Goal: Information Seeking & Learning: Find contact information

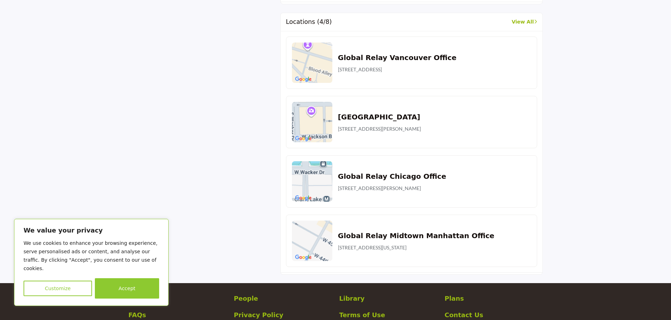
scroll to position [511, 0]
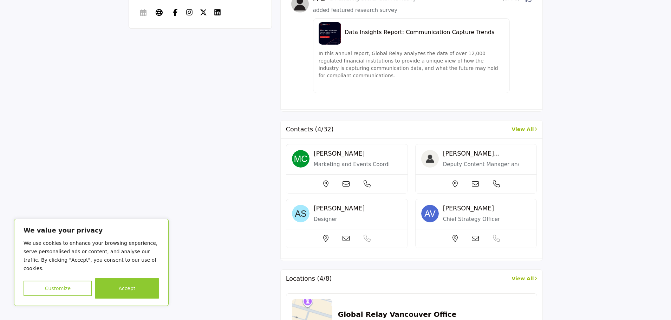
click at [350, 188] on icon at bounding box center [346, 184] width 7 height 7
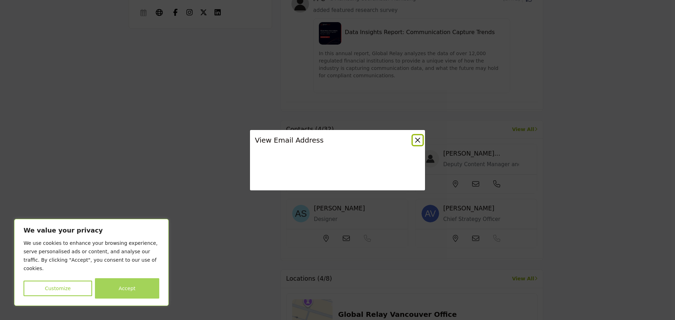
click at [138, 284] on button "Accept" at bounding box center [127, 288] width 64 height 20
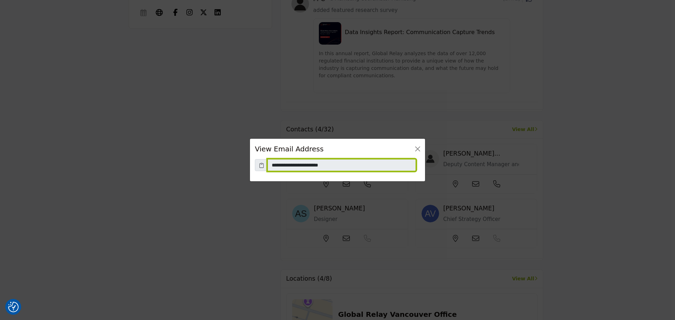
click at [319, 169] on input "**********" at bounding box center [342, 165] width 148 height 12
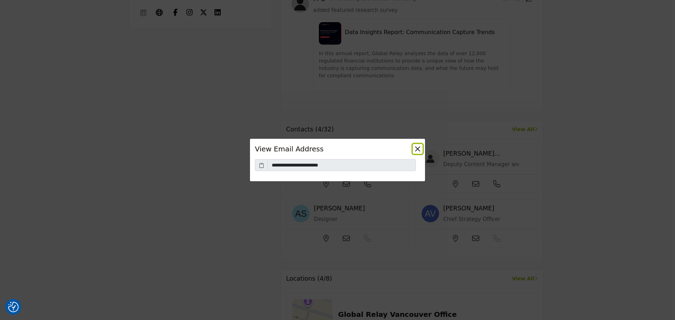
click at [415, 147] on button "Close" at bounding box center [418, 149] width 10 height 10
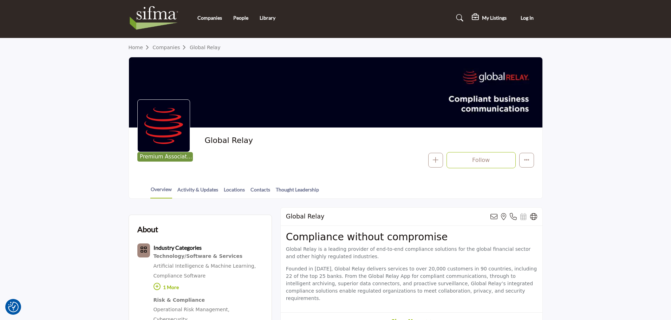
scroll to position [0, 0]
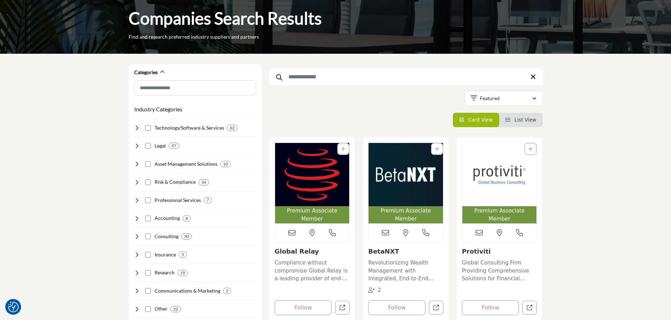
scroll to position [48, 0]
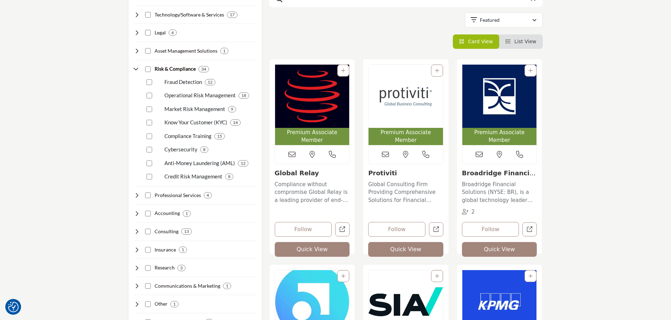
scroll to position [161, 0]
click at [387, 179] on link "Global Consulting Firm Providing Comprehensive Solutions for Financial Institut…" at bounding box center [405, 192] width 75 height 26
click at [387, 169] on link "Protiviti" at bounding box center [382, 172] width 29 height 7
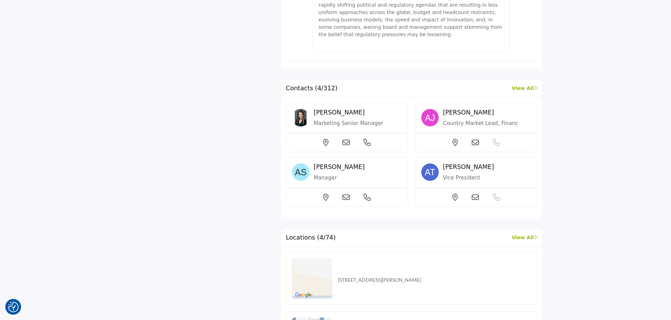
scroll to position [619, 0]
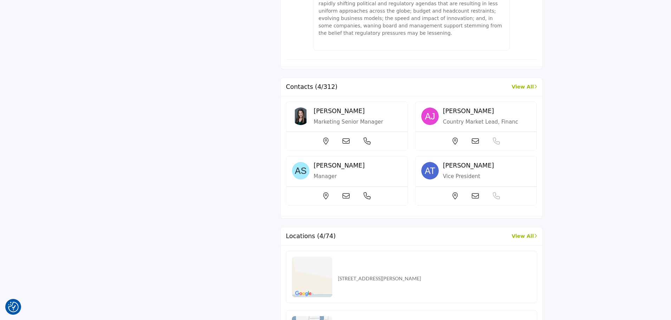
click at [350, 145] on icon at bounding box center [346, 141] width 7 height 7
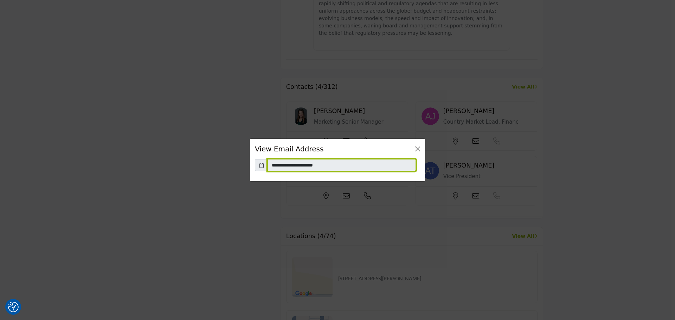
click at [295, 165] on input "**********" at bounding box center [342, 165] width 148 height 12
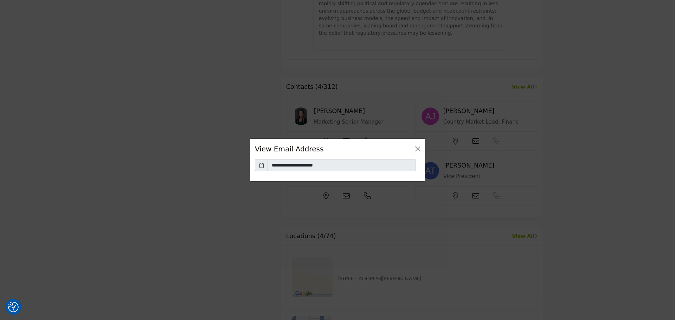
click at [106, 87] on div "**********" at bounding box center [337, 160] width 675 height 320
click at [416, 152] on button "Close" at bounding box center [418, 149] width 10 height 10
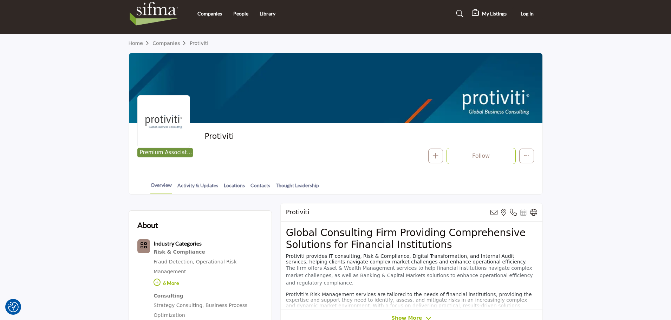
scroll to position [0, 0]
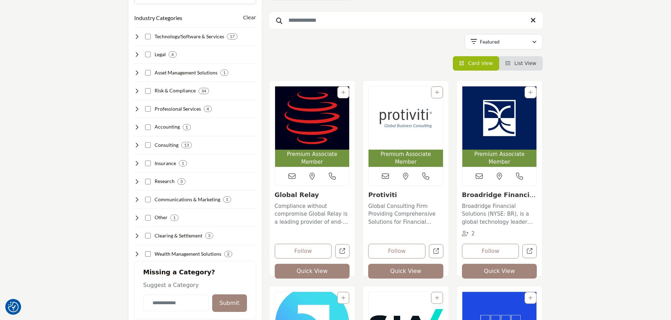
scroll to position [141, 0]
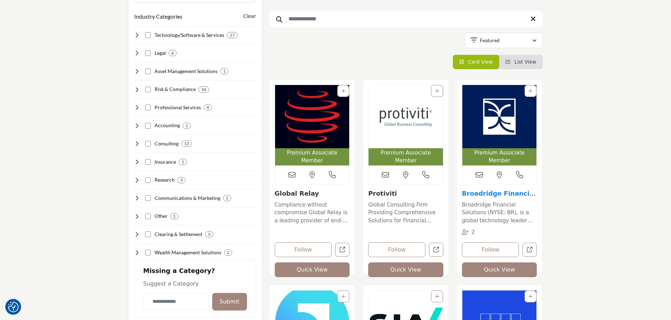
click at [515, 190] on link "Broadridge Financial..." at bounding box center [499, 197] width 74 height 15
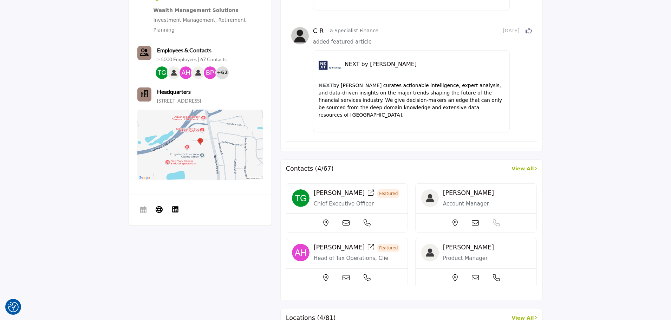
scroll to position [492, 0]
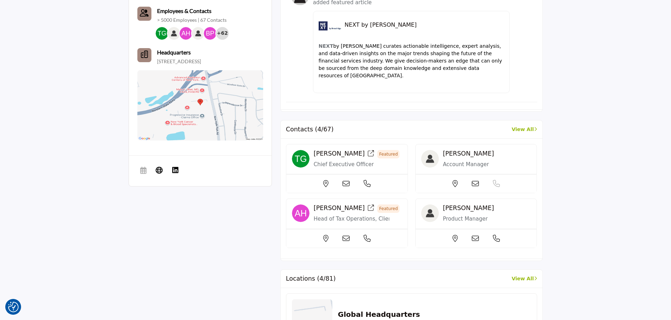
click at [344, 180] on icon at bounding box center [346, 183] width 7 height 7
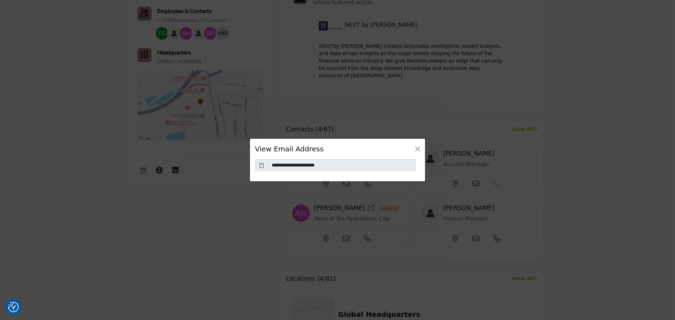
click at [263, 166] on icon at bounding box center [261, 165] width 5 height 7
click at [420, 148] on button "Close" at bounding box center [418, 149] width 10 height 10
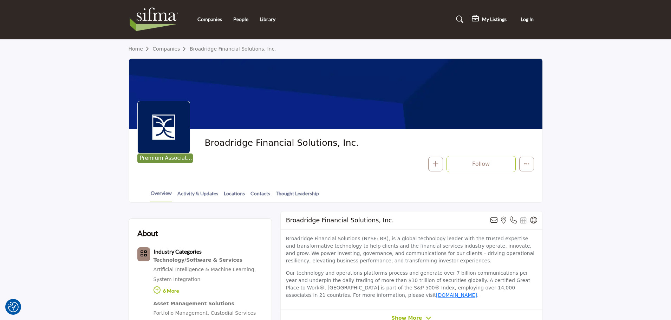
scroll to position [0, 0]
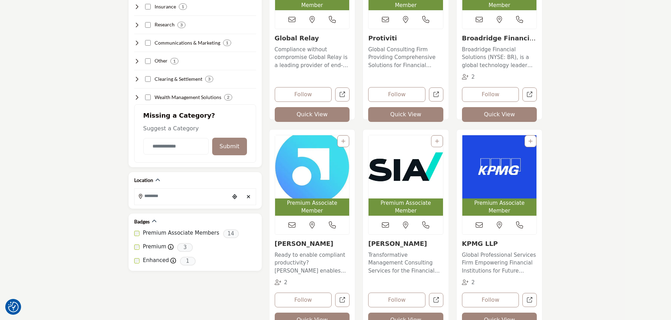
scroll to position [352, 0]
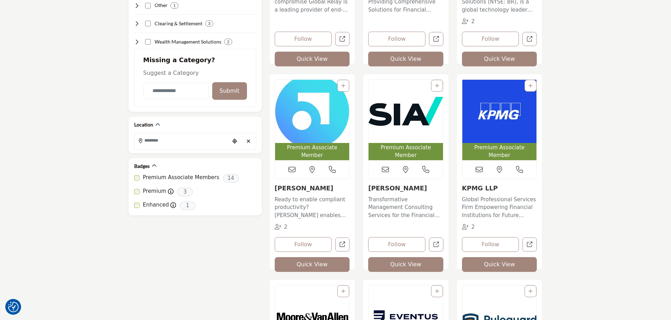
click at [304, 196] on p "Ready to enable compliant productivity? [PERSON_NAME] enables companies to tran…" at bounding box center [312, 208] width 75 height 24
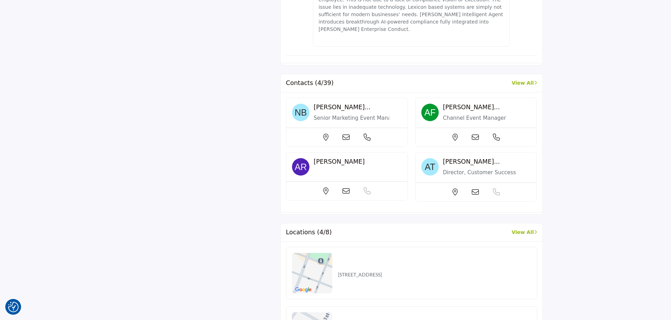
scroll to position [562, 0]
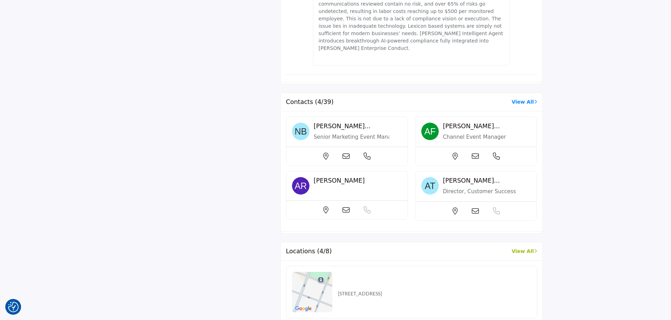
click at [528, 98] on link "View All" at bounding box center [524, 101] width 25 height 7
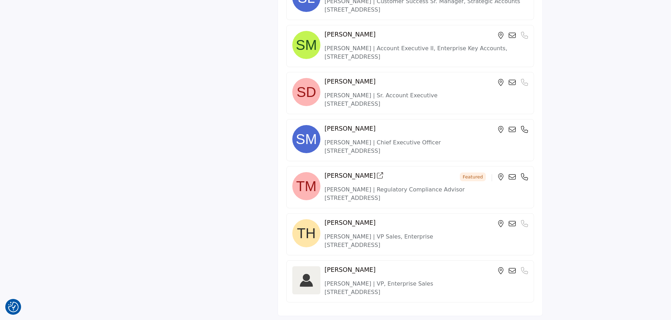
scroll to position [1840, 0]
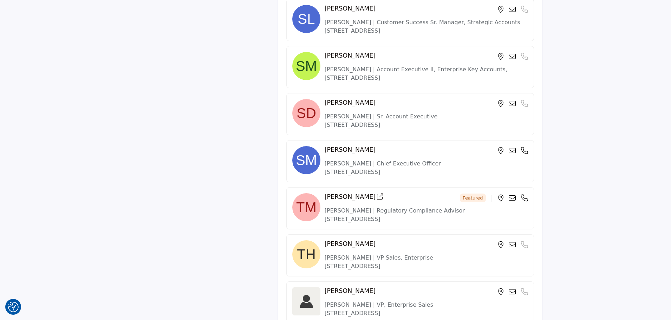
click at [514, 153] on icon at bounding box center [512, 150] width 7 height 7
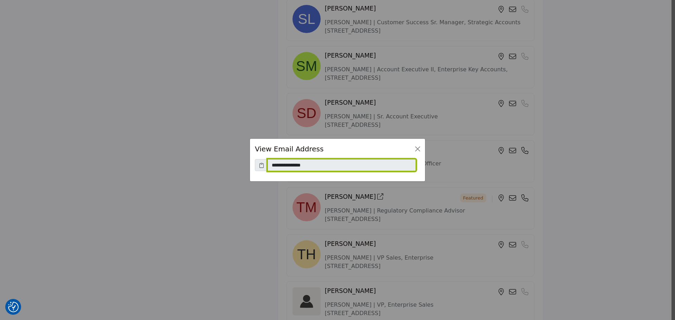
click at [283, 167] on input "**********" at bounding box center [342, 165] width 148 height 12
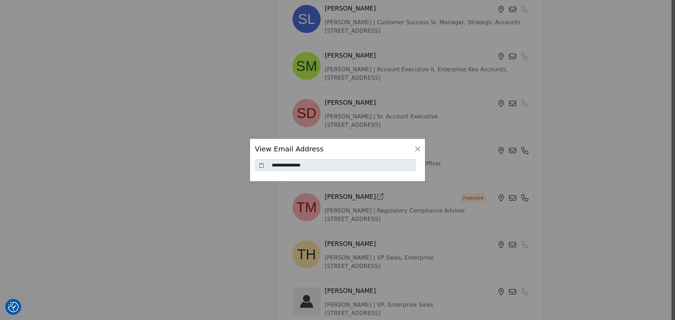
click at [140, 89] on div "**********" at bounding box center [337, 160] width 675 height 320
click at [418, 148] on button "Close" at bounding box center [418, 149] width 10 height 10
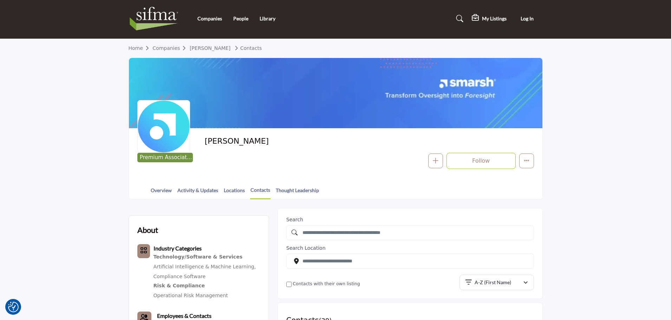
scroll to position [0, 0]
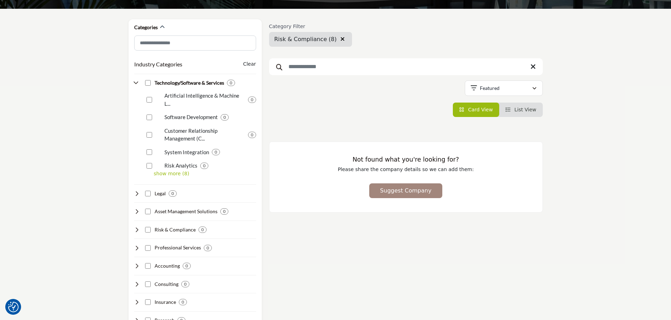
scroll to position [105, 0]
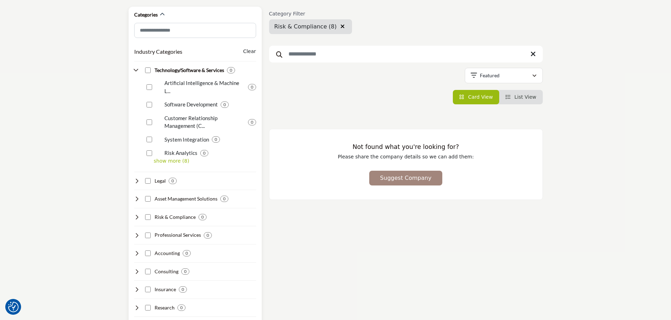
click at [135, 68] on icon at bounding box center [137, 70] width 6 height 6
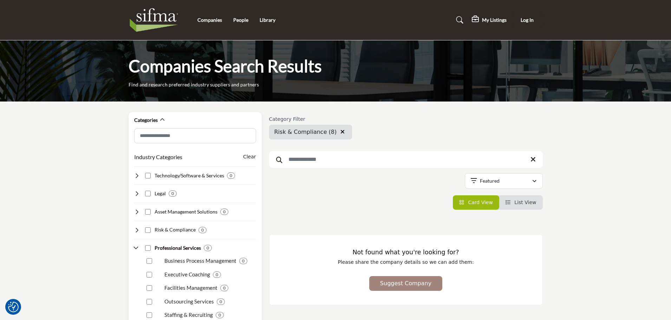
click at [137, 247] on icon at bounding box center [137, 248] width 6 height 6
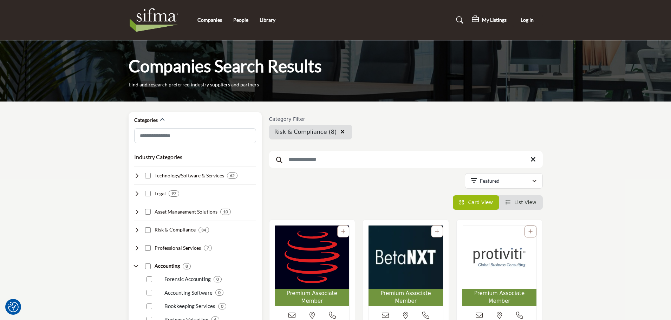
click at [132, 264] on div "Categories Industry Categories Clear 62 2" at bounding box center [195, 326] width 133 height 428
click at [138, 269] on icon at bounding box center [137, 267] width 6 height 6
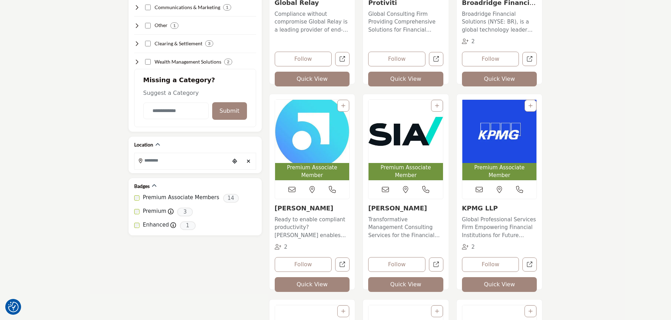
scroll to position [387, 0]
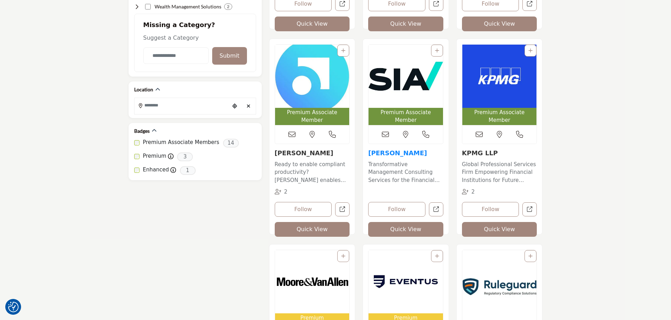
click at [370, 149] on link "Sia" at bounding box center [397, 152] width 59 height 7
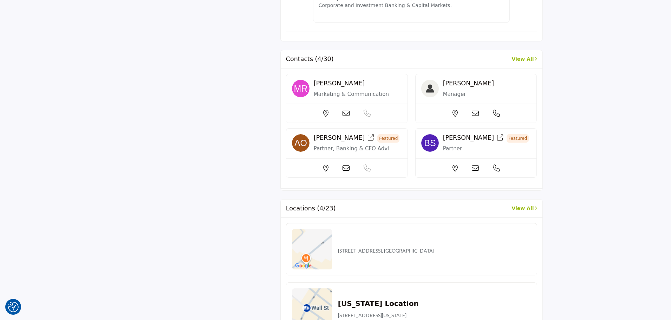
scroll to position [598, 0]
click at [349, 117] on icon at bounding box center [346, 113] width 7 height 7
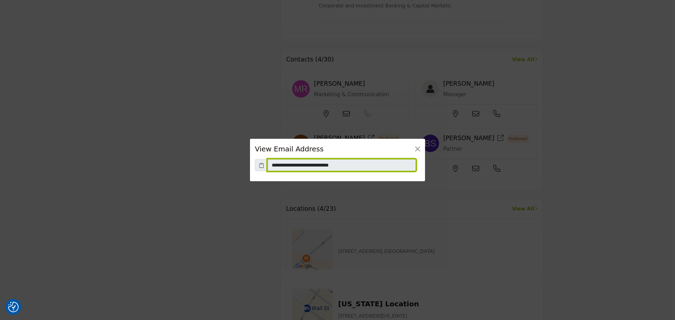
click at [288, 165] on input "**********" at bounding box center [342, 165] width 148 height 12
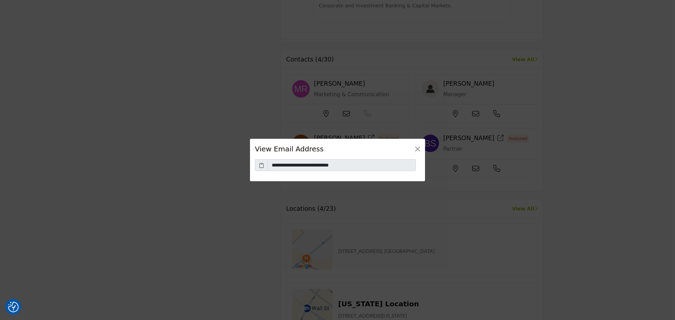
click at [117, 65] on div "**********" at bounding box center [337, 160] width 675 height 320
click at [417, 152] on button "Close" at bounding box center [418, 149] width 10 height 10
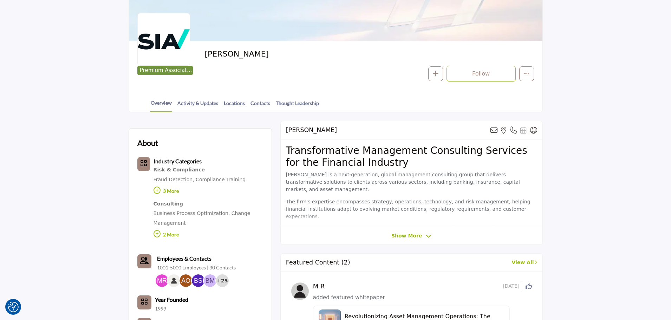
scroll to position [0, 0]
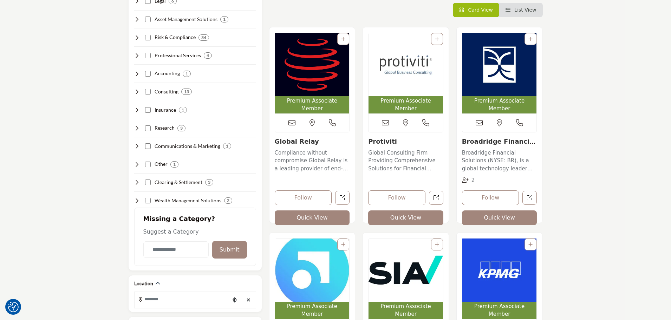
scroll to position [352, 0]
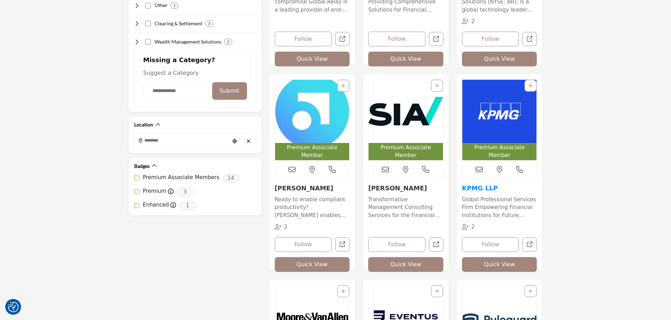
click at [473, 185] on link "KPMG LLP" at bounding box center [480, 188] width 36 height 7
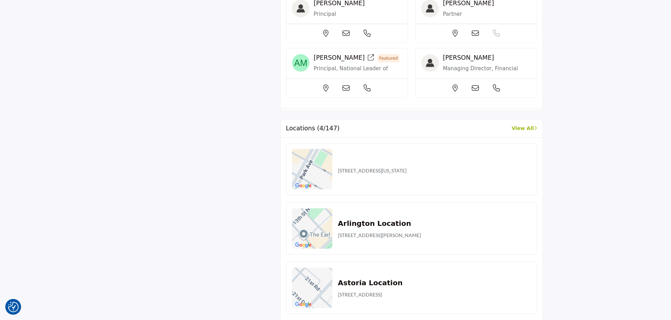
scroll to position [633, 0]
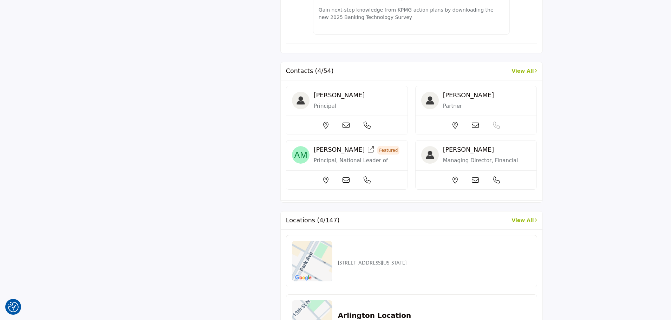
click at [408, 135] on div at bounding box center [346, 125] width 121 height 19
click at [350, 129] on icon at bounding box center [346, 125] width 7 height 7
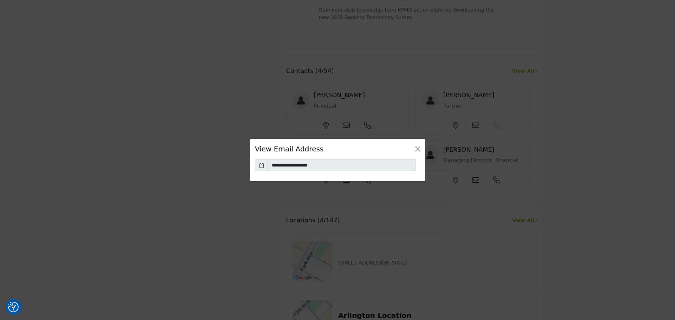
click at [260, 166] on icon at bounding box center [261, 165] width 5 height 7
click at [416, 152] on button "Close" at bounding box center [418, 149] width 10 height 10
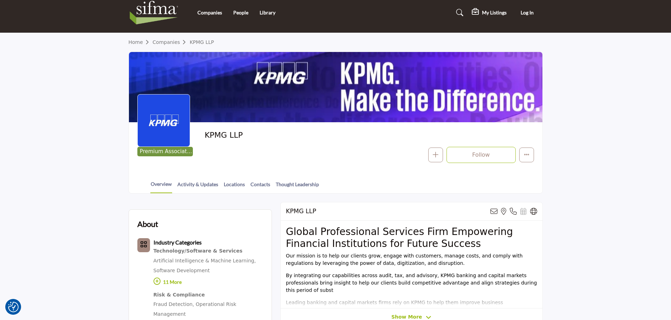
scroll to position [0, 0]
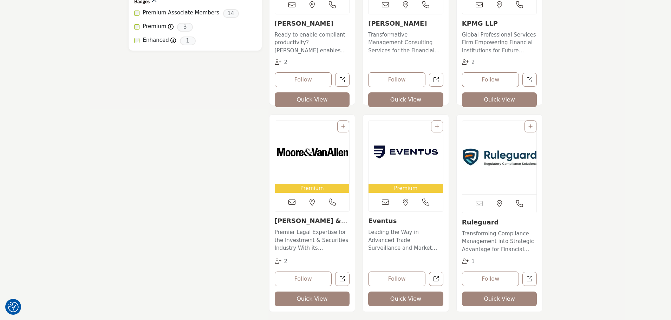
scroll to position [527, 0]
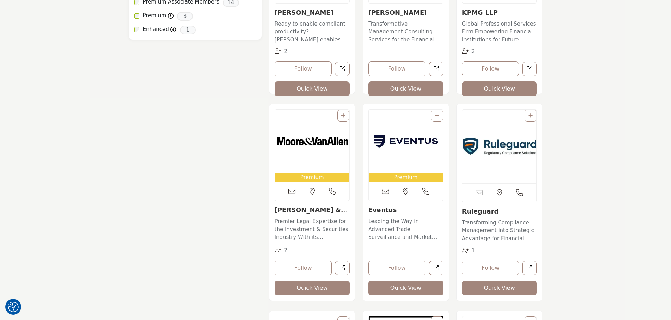
click at [282, 205] on div "Premium Premium plan 2" at bounding box center [313, 202] width 86 height 197
click at [282, 208] on link "[PERSON_NAME] & [PERSON_NAME], P..." at bounding box center [312, 213] width 74 height 15
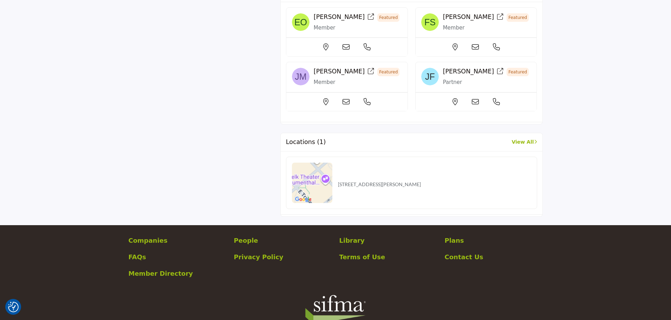
scroll to position [648, 0]
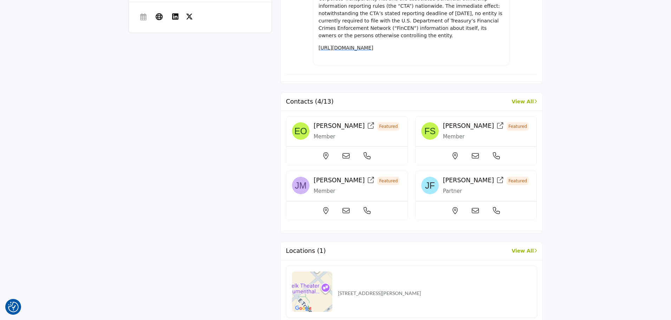
click at [524, 93] on div "Contacts (4/13) View All" at bounding box center [412, 102] width 262 height 18
click at [523, 98] on link "View All" at bounding box center [524, 101] width 25 height 7
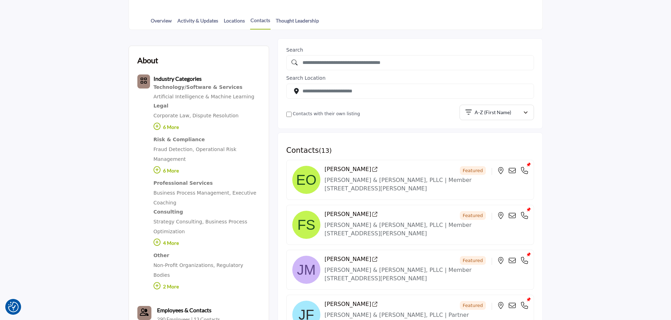
scroll to position [176, 0]
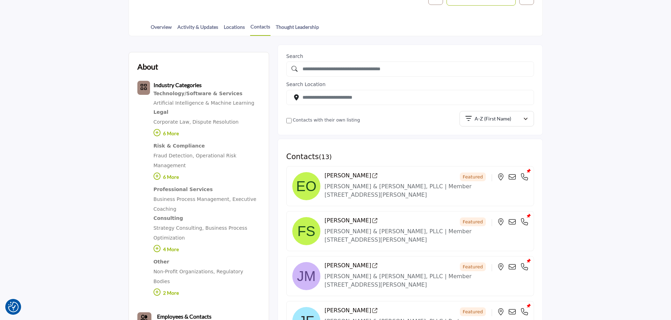
click at [515, 178] on icon at bounding box center [512, 177] width 7 height 7
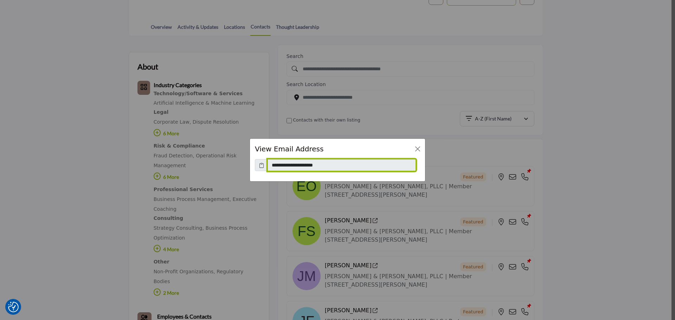
click at [295, 164] on input "**********" at bounding box center [342, 165] width 148 height 12
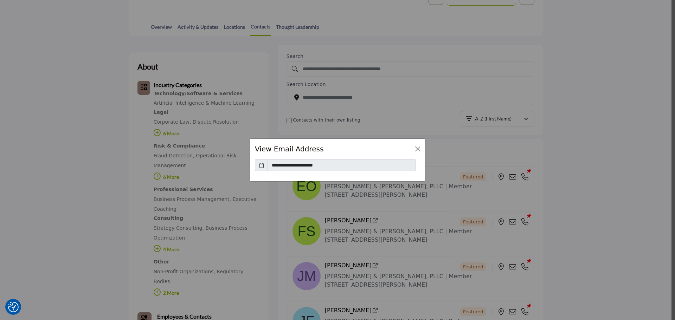
click at [264, 169] on span at bounding box center [261, 165] width 13 height 12
click at [262, 166] on icon at bounding box center [261, 165] width 5 height 7
click at [419, 150] on button "Close" at bounding box center [418, 149] width 10 height 10
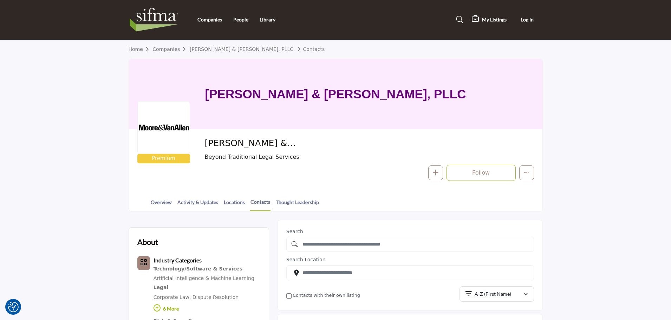
scroll to position [0, 0]
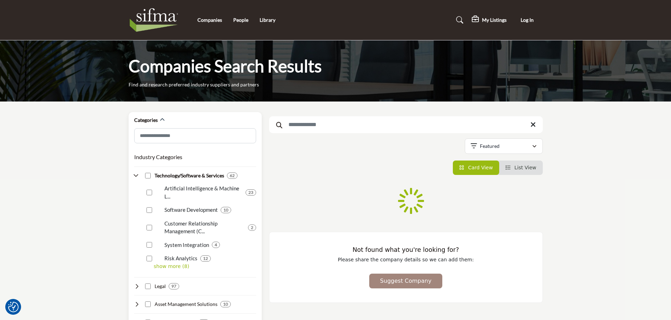
click at [138, 177] on icon at bounding box center [137, 176] width 6 height 6
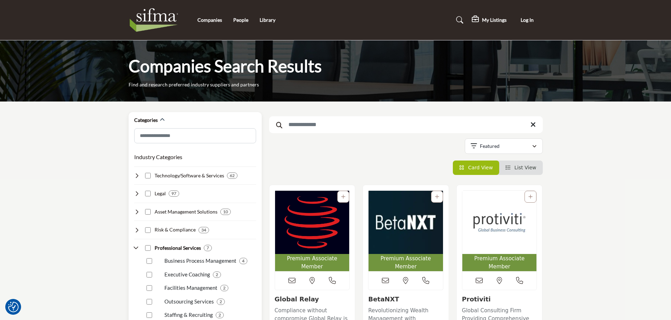
click at [139, 231] on icon at bounding box center [137, 230] width 6 height 6
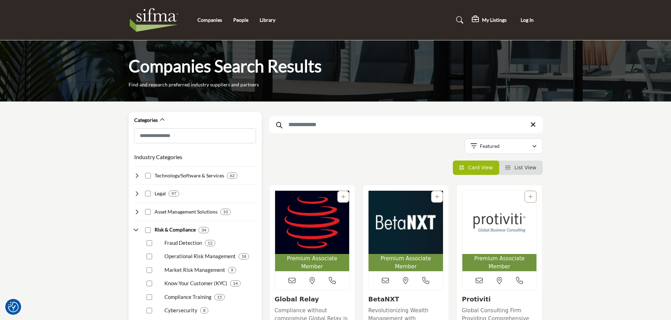
click at [139, 231] on icon at bounding box center [137, 230] width 6 height 6
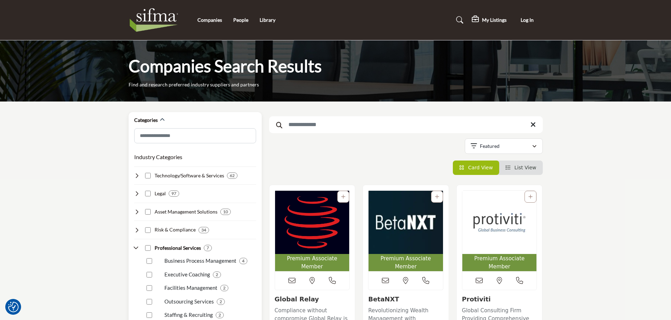
click at [136, 246] on icon at bounding box center [137, 248] width 6 height 6
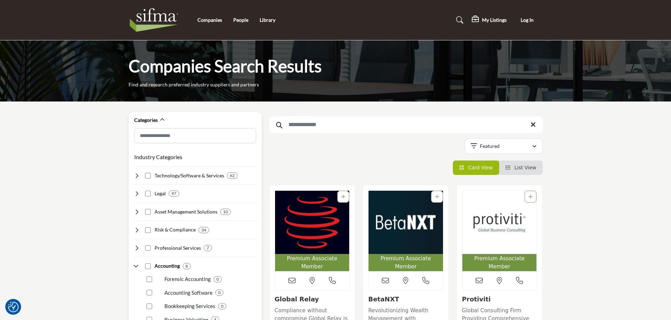
click at [136, 265] on icon at bounding box center [137, 267] width 6 height 6
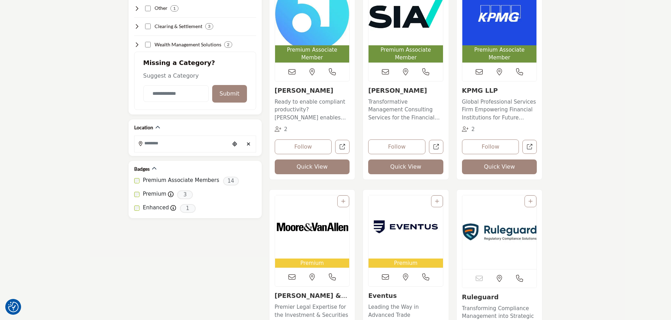
scroll to position [633, 0]
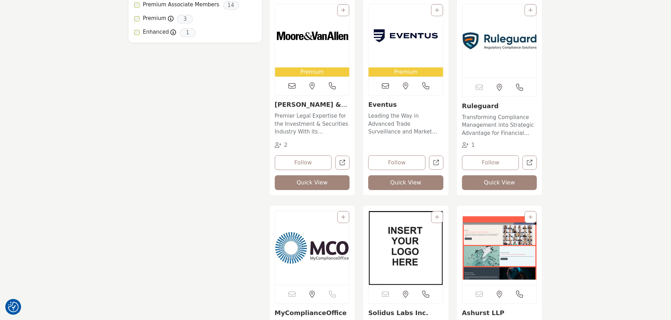
click at [378, 111] on link "Leading the Way in Advanced Trade Surveillance and Market Risk Solutions With u…" at bounding box center [405, 123] width 75 height 26
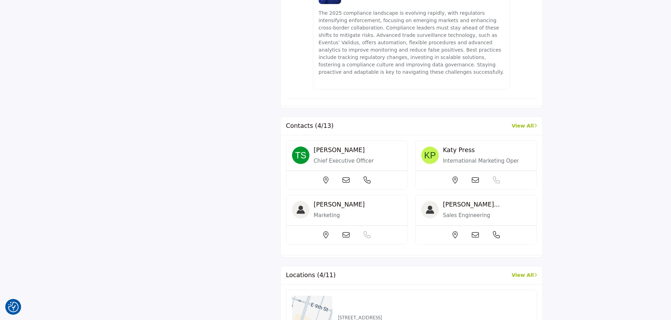
scroll to position [808, 0]
click at [343, 177] on icon at bounding box center [346, 180] width 7 height 7
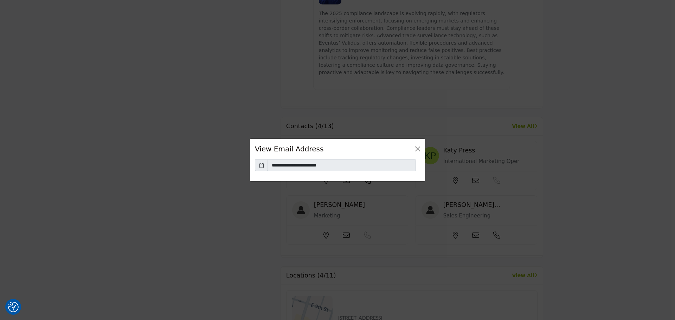
click at [263, 168] on icon at bounding box center [261, 165] width 5 height 7
click at [416, 145] on button "Close" at bounding box center [418, 149] width 10 height 10
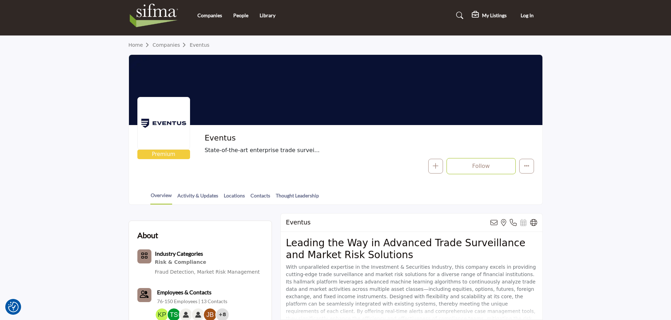
scroll to position [0, 0]
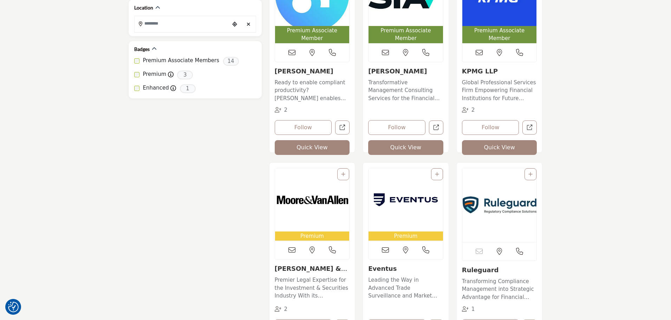
scroll to position [492, 0]
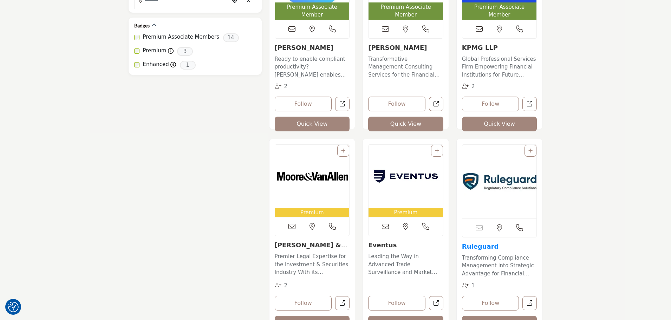
click at [471, 249] on link "Ruleguard" at bounding box center [480, 246] width 37 height 7
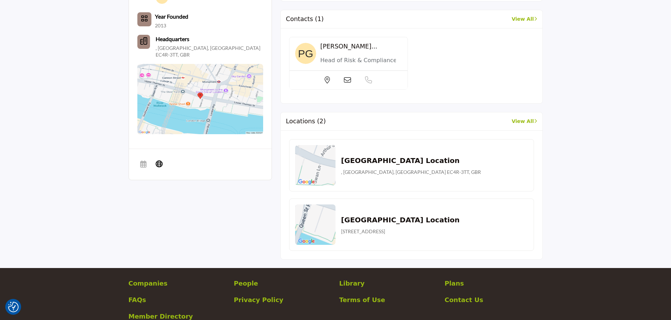
scroll to position [184, 0]
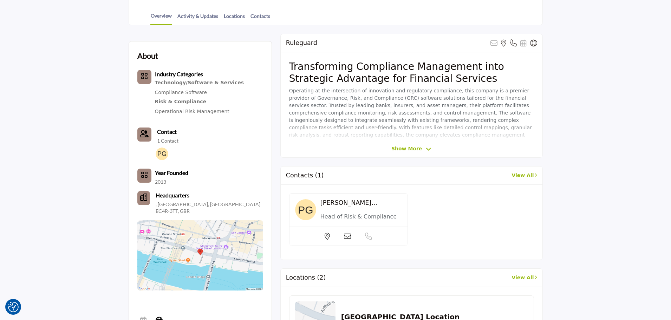
click at [348, 236] on icon at bounding box center [347, 236] width 7 height 7
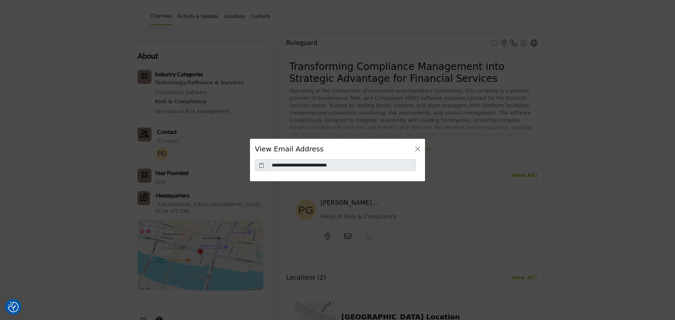
click at [260, 163] on icon at bounding box center [261, 165] width 5 height 7
click at [415, 153] on button "Close" at bounding box center [418, 149] width 10 height 10
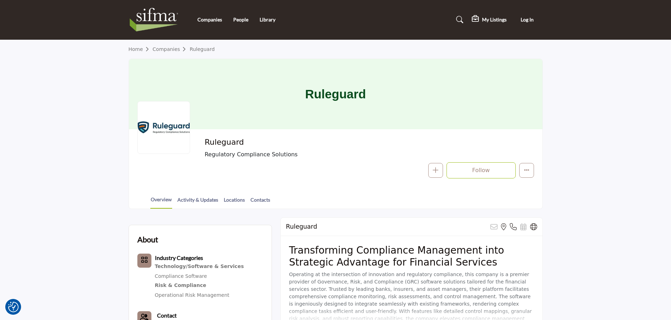
scroll to position [0, 0]
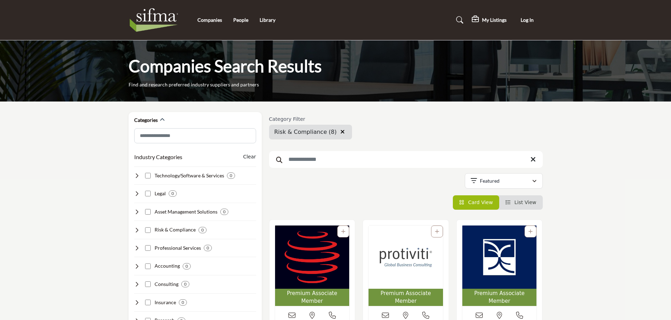
scroll to position [492, 0]
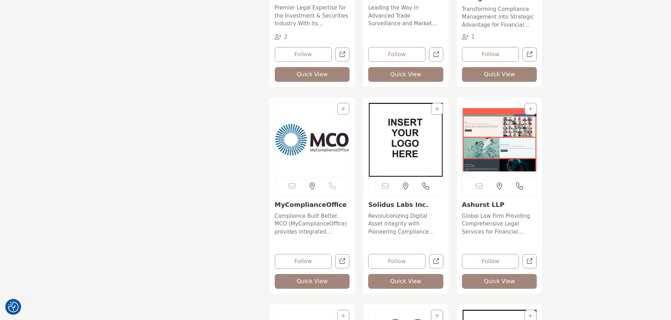
scroll to position [773, 0]
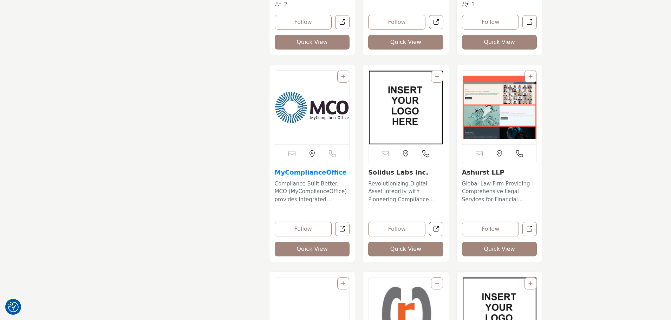
click at [305, 174] on link "MyComplianceOffice" at bounding box center [311, 172] width 72 height 7
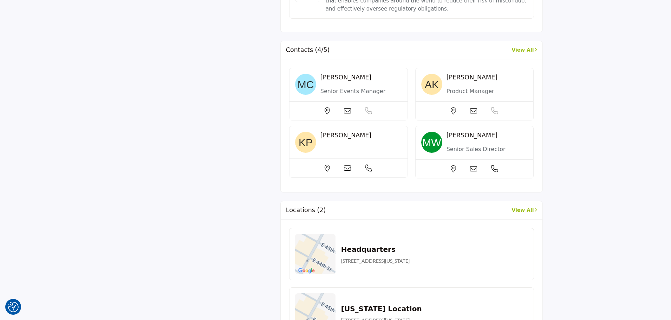
scroll to position [598, 0]
click at [529, 46] on link "View All" at bounding box center [524, 48] width 25 height 7
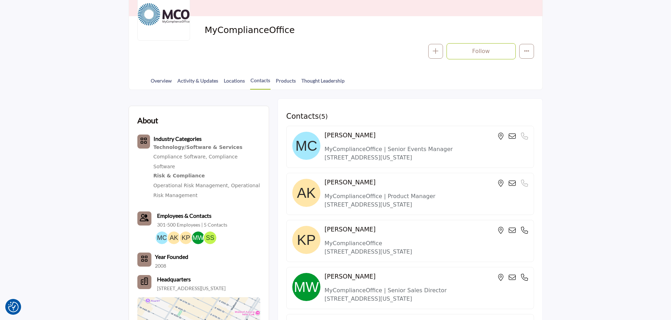
scroll to position [105, 0]
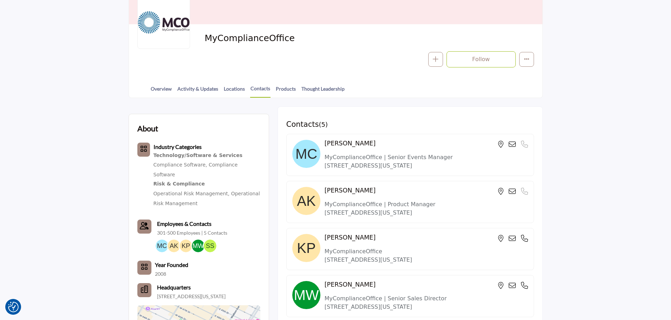
click at [511, 188] on icon at bounding box center [512, 191] width 7 height 7
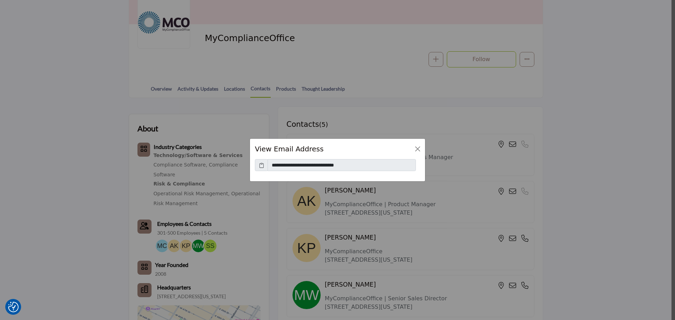
click at [260, 168] on icon at bounding box center [261, 165] width 5 height 7
drag, startPoint x: 417, startPoint y: 150, endPoint x: 415, endPoint y: 147, distance: 3.6
click at [416, 150] on button "Close" at bounding box center [418, 149] width 10 height 10
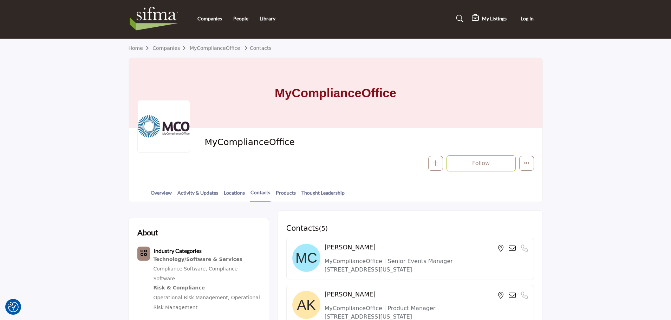
scroll to position [0, 0]
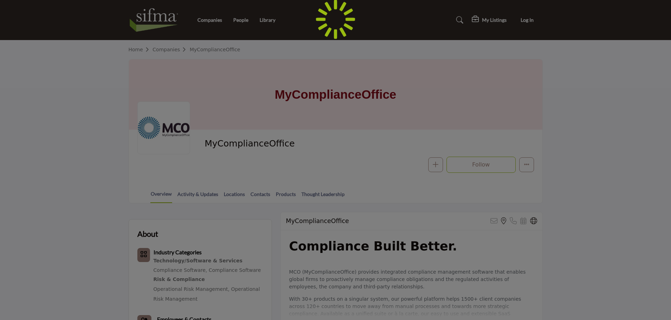
scroll to position [598, 0]
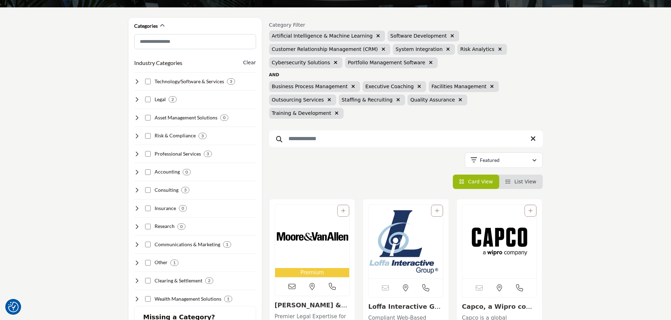
scroll to position [25, 0]
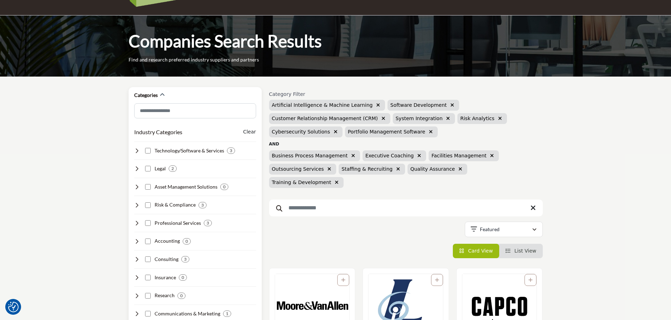
click at [195, 148] on h4 "Technology/Software & Services" at bounding box center [190, 150] width 70 height 7
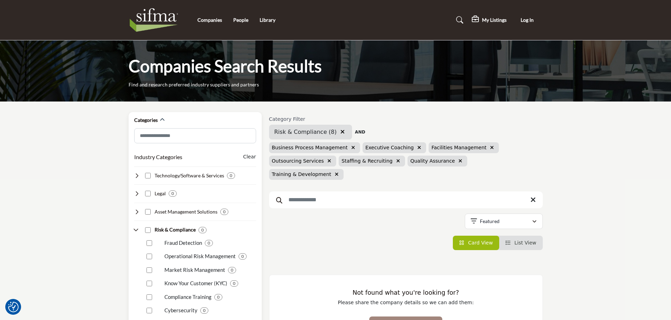
click at [140, 229] on div "Risk & Compliance 0" at bounding box center [170, 229] width 73 height 7
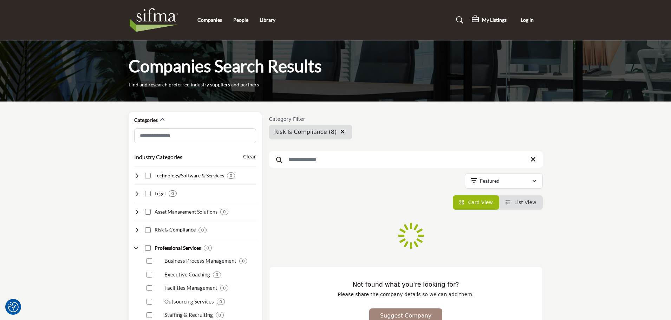
click at [134, 246] on icon at bounding box center [137, 248] width 6 height 6
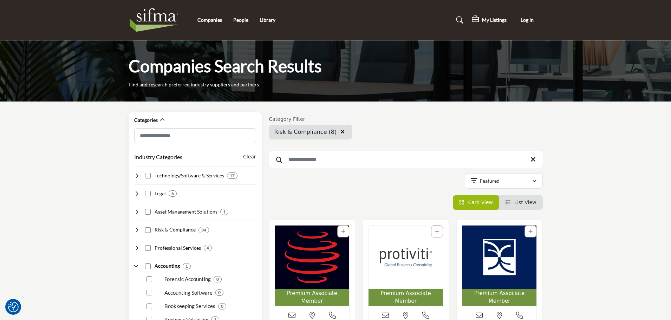
click at [137, 264] on icon at bounding box center [137, 267] width 6 height 6
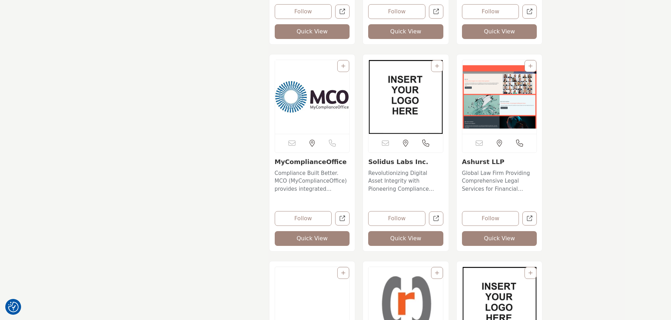
scroll to position [808, 0]
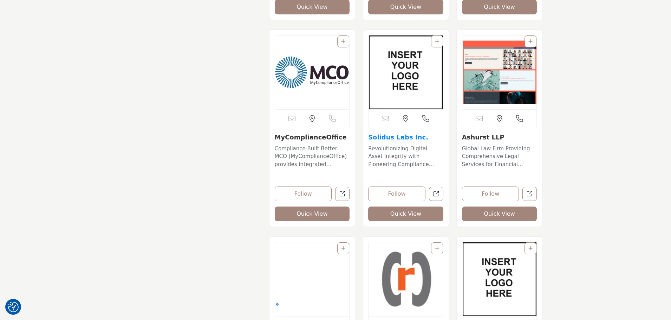
click at [386, 134] on link "Solidus Labs Inc." at bounding box center [398, 137] width 60 height 7
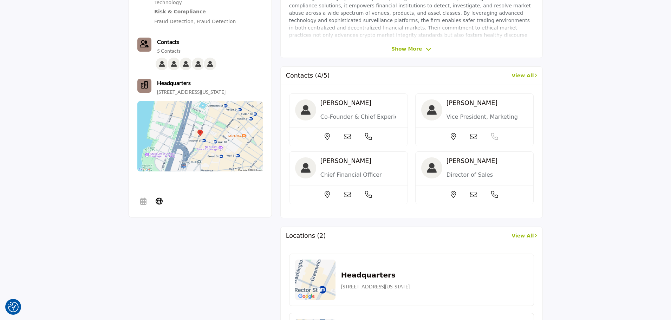
scroll to position [269, 0]
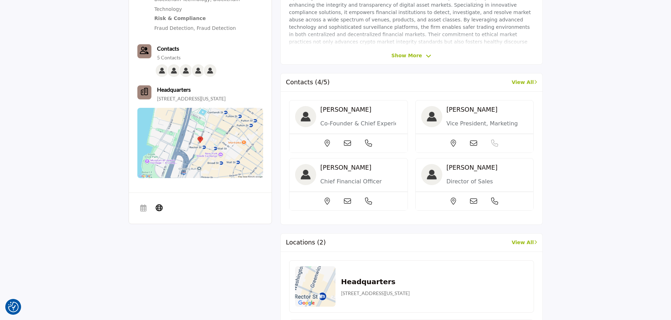
click at [344, 139] on div at bounding box center [349, 143] width 118 height 19
click at [346, 144] on icon at bounding box center [347, 143] width 7 height 7
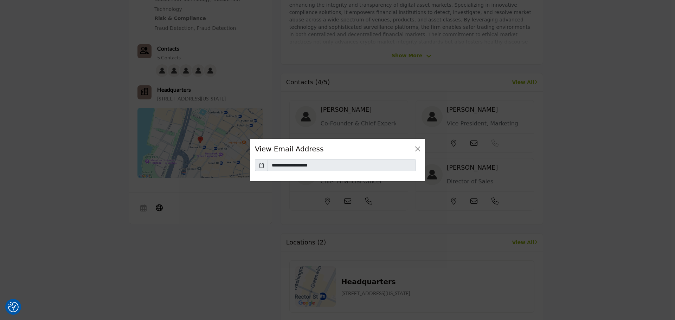
click at [261, 167] on icon at bounding box center [261, 165] width 5 height 7
click at [421, 149] on button "Close" at bounding box center [418, 149] width 10 height 10
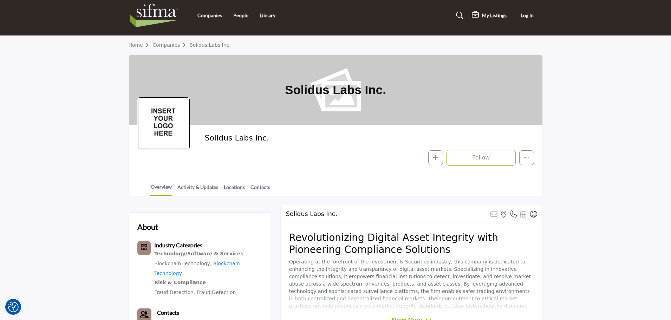
scroll to position [0, 0]
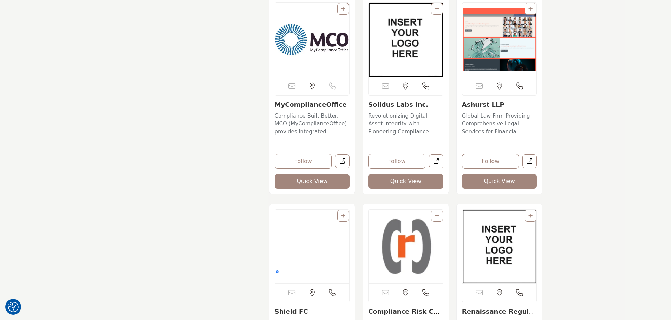
scroll to position [842, 0]
click at [475, 107] on link "Ashurst LLP" at bounding box center [483, 104] width 43 height 7
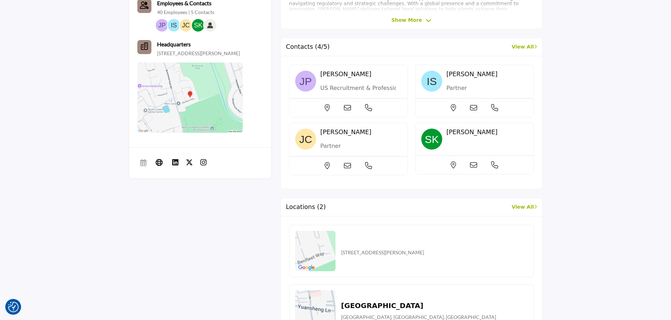
scroll to position [253, 0]
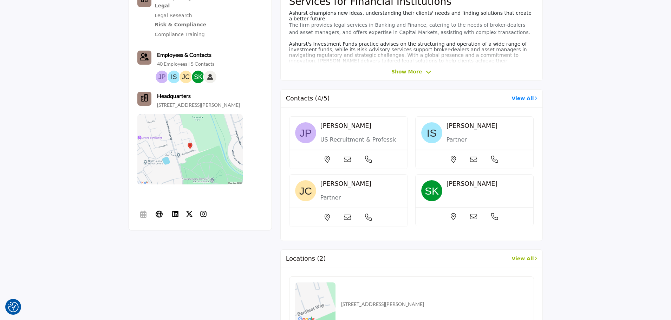
click at [521, 99] on link "View All" at bounding box center [524, 98] width 25 height 7
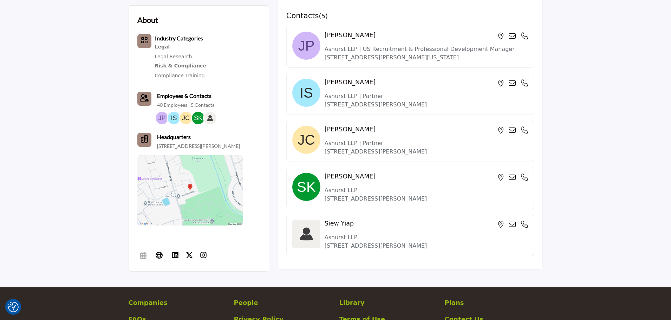
scroll to position [211, 0]
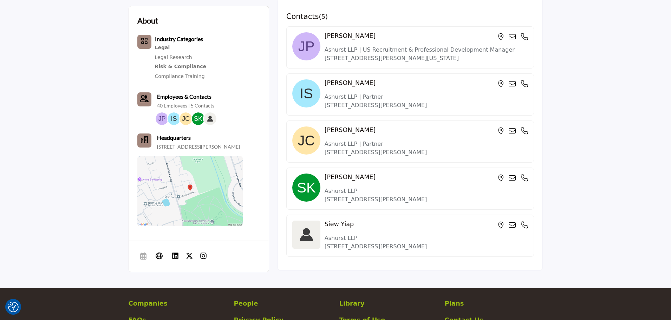
click at [508, 85] on div at bounding box center [513, 83] width 30 height 7
click at [510, 84] on icon at bounding box center [512, 83] width 7 height 7
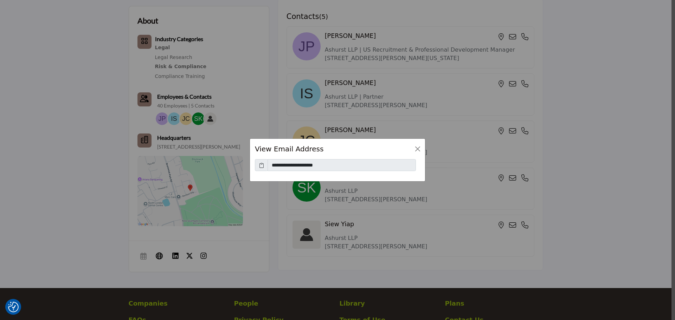
click at [264, 167] on icon at bounding box center [261, 165] width 5 height 7
click at [417, 147] on button "Close" at bounding box center [418, 149] width 10 height 10
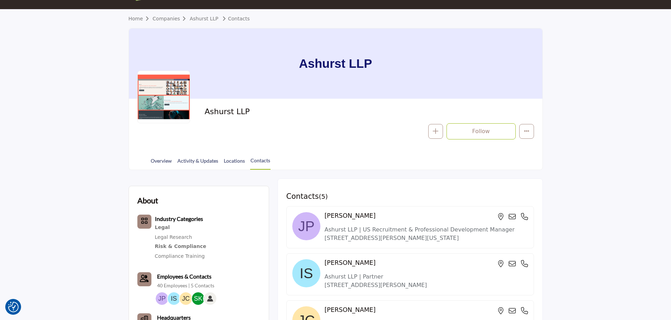
scroll to position [0, 0]
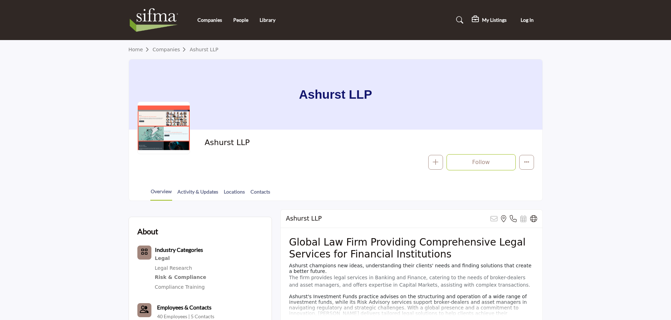
scroll to position [260, 0]
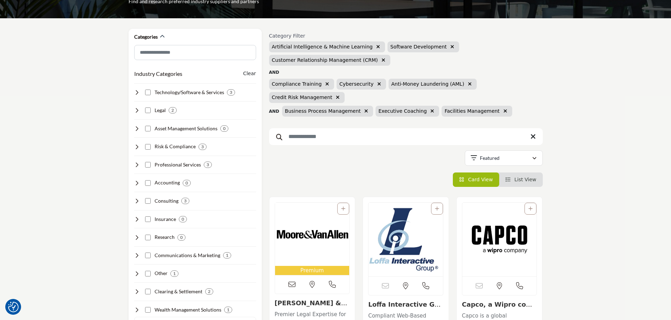
scroll to position [83, 0]
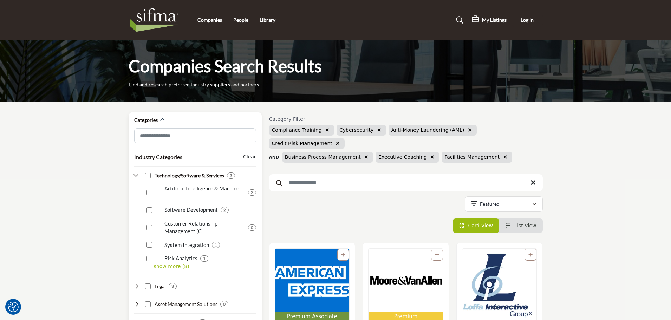
click at [135, 175] on icon at bounding box center [137, 176] width 6 height 6
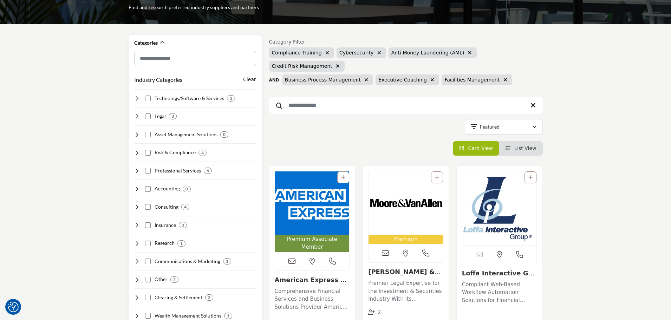
scroll to position [78, 0]
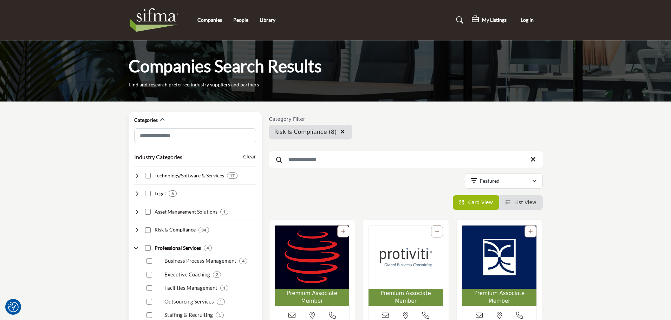
click at [133, 246] on div "Categories Industry Categories Clear" at bounding box center [195, 326] width 133 height 428
click at [134, 247] on icon at bounding box center [137, 248] width 6 height 6
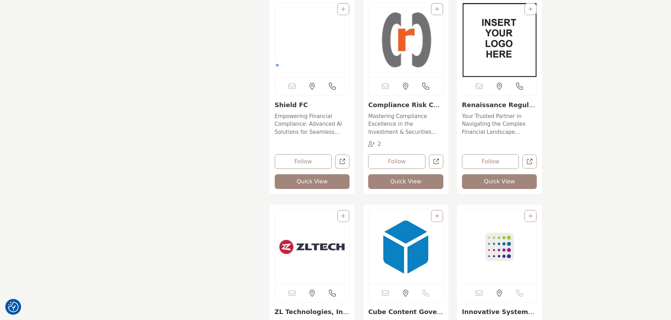
scroll to position [1050, 0]
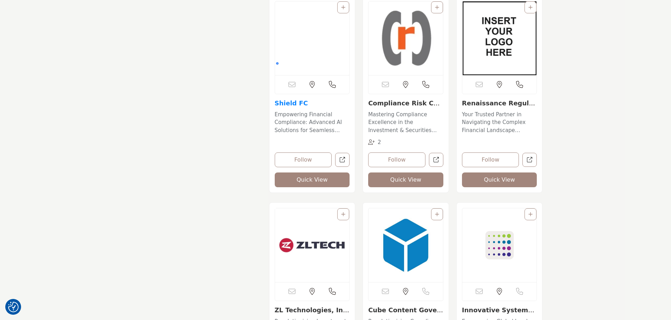
click at [280, 104] on link "Shield FC" at bounding box center [291, 102] width 33 height 7
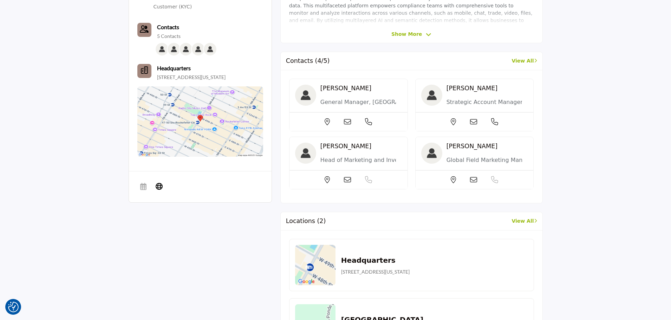
scroll to position [290, 0]
click at [350, 121] on icon at bounding box center [347, 122] width 7 height 7
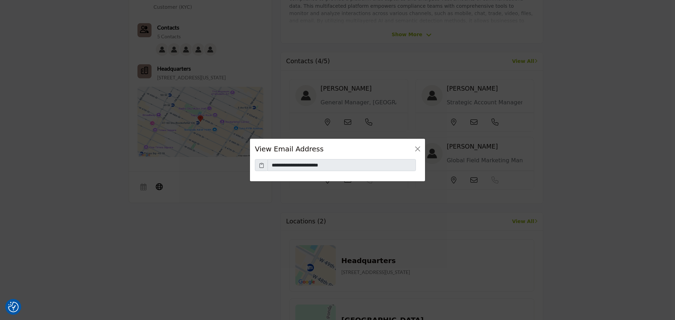
click at [265, 167] on span at bounding box center [261, 165] width 13 height 12
click at [261, 167] on icon at bounding box center [261, 165] width 5 height 7
click at [416, 145] on button "Close" at bounding box center [418, 149] width 10 height 10
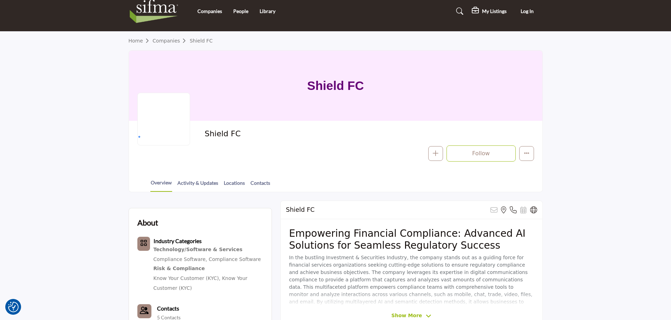
scroll to position [0, 0]
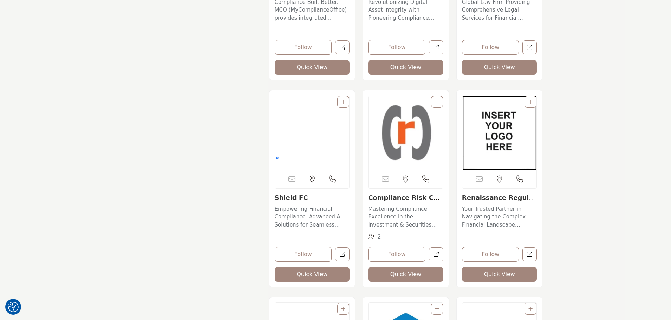
scroll to position [1055, 0]
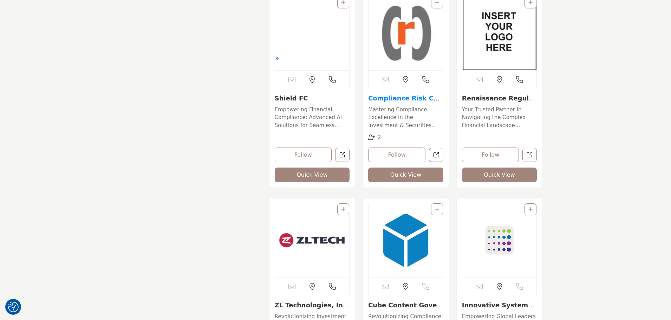
click at [407, 96] on link "Compliance Risk Conc..." at bounding box center [405, 102] width 74 height 15
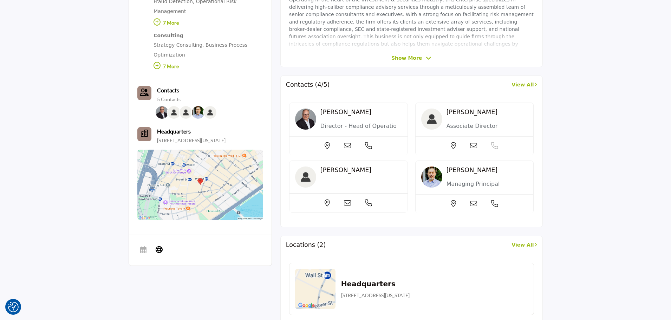
scroll to position [281, 0]
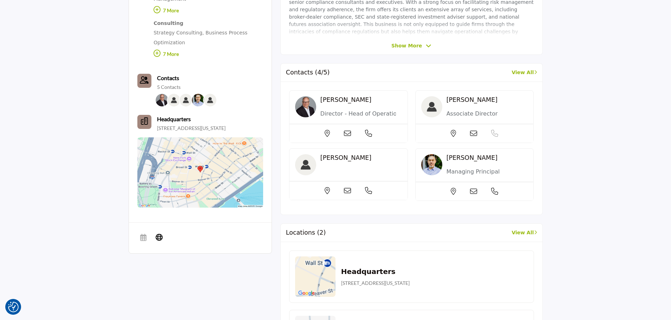
click at [352, 135] on div at bounding box center [349, 133] width 118 height 19
click at [343, 129] on div at bounding box center [349, 133] width 118 height 19
click at [345, 132] on icon at bounding box center [347, 133] width 7 height 7
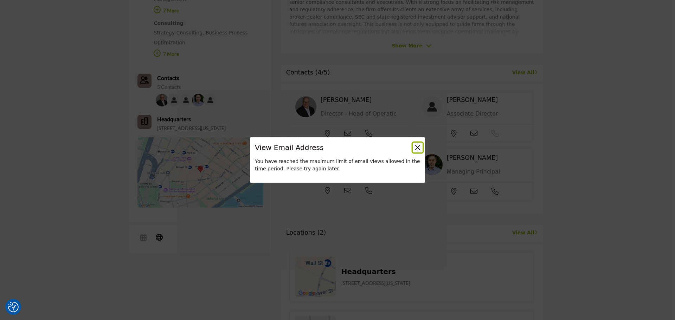
click at [416, 148] on button "Close" at bounding box center [418, 148] width 10 height 10
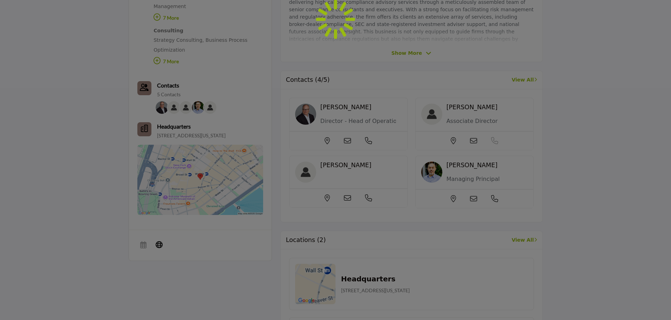
scroll to position [281, 0]
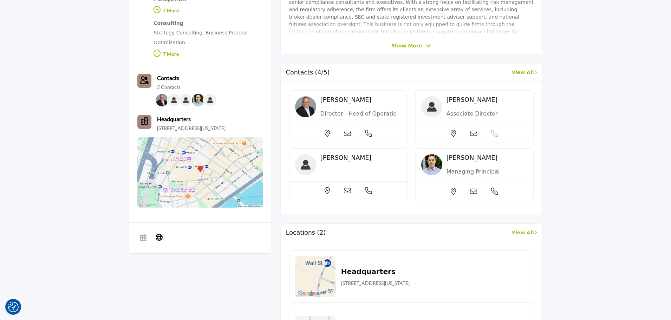
click at [353, 124] on div at bounding box center [349, 133] width 118 height 19
click at [346, 143] on div "[PERSON_NAME]" at bounding box center [348, 116] width 119 height 53
click at [353, 128] on div at bounding box center [349, 133] width 118 height 19
click at [350, 132] on icon at bounding box center [347, 133] width 7 height 7
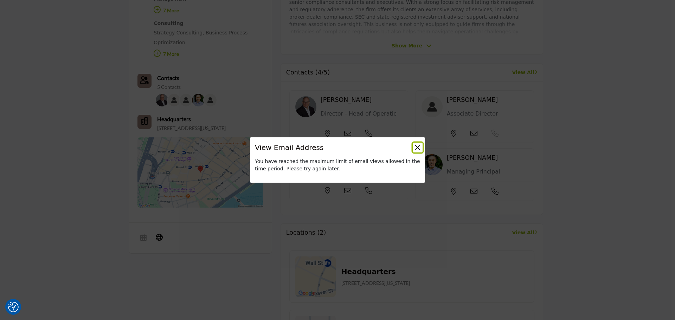
click at [415, 144] on button "Close" at bounding box center [418, 148] width 10 height 10
